Goal: Browse casually

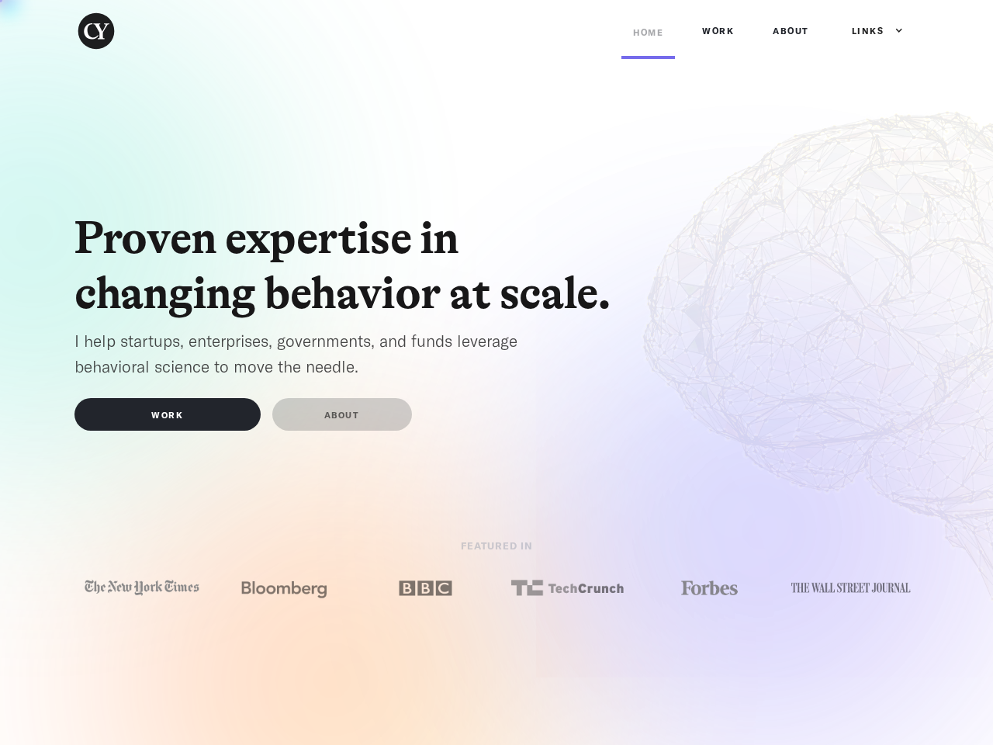
click at [871, 31] on div "Links" at bounding box center [868, 31] width 33 height 16
click at [142, 587] on img at bounding box center [141, 588] width 119 height 23
click at [284, 587] on img at bounding box center [283, 588] width 119 height 23
click at [425, 587] on img at bounding box center [424, 588] width 119 height 23
click at [567, 587] on img at bounding box center [566, 588] width 119 height 23
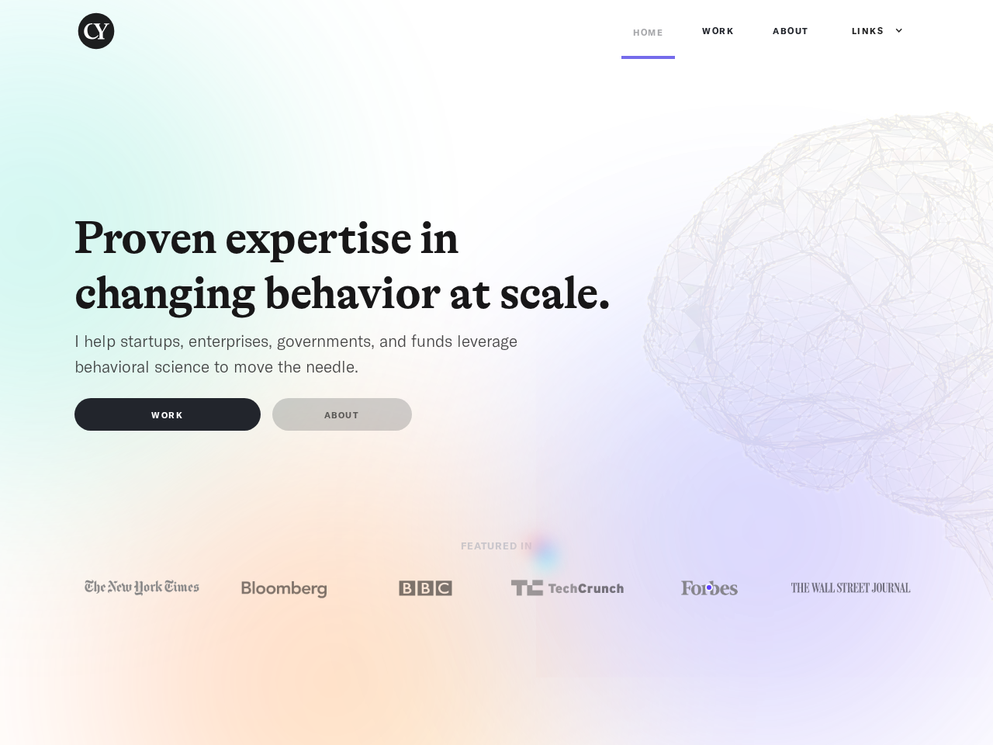
click at [709, 587] on img at bounding box center [708, 588] width 119 height 23
click at [851, 587] on img at bounding box center [850, 587] width 119 height 21
